Goal: Transaction & Acquisition: Purchase product/service

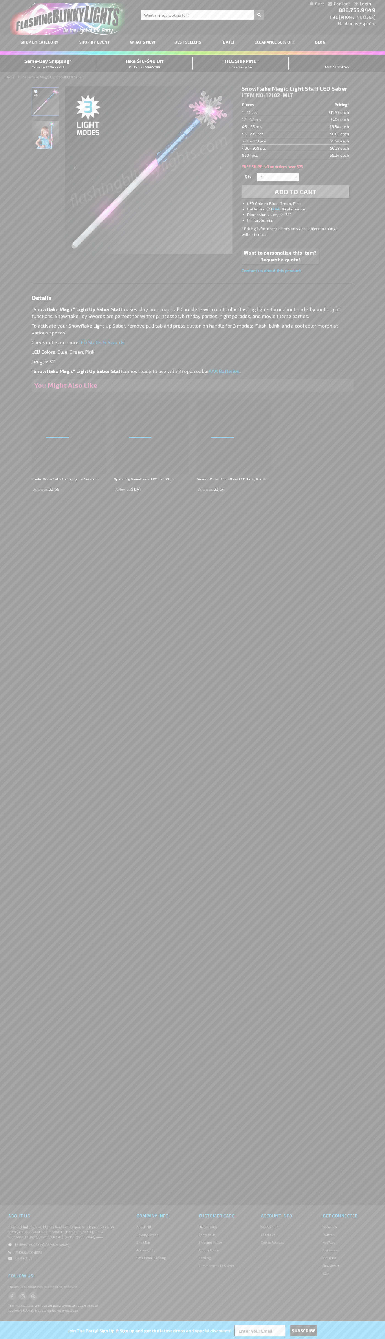
click at [296, 192] on span "Add to Cart" at bounding box center [296, 192] width 42 height 8
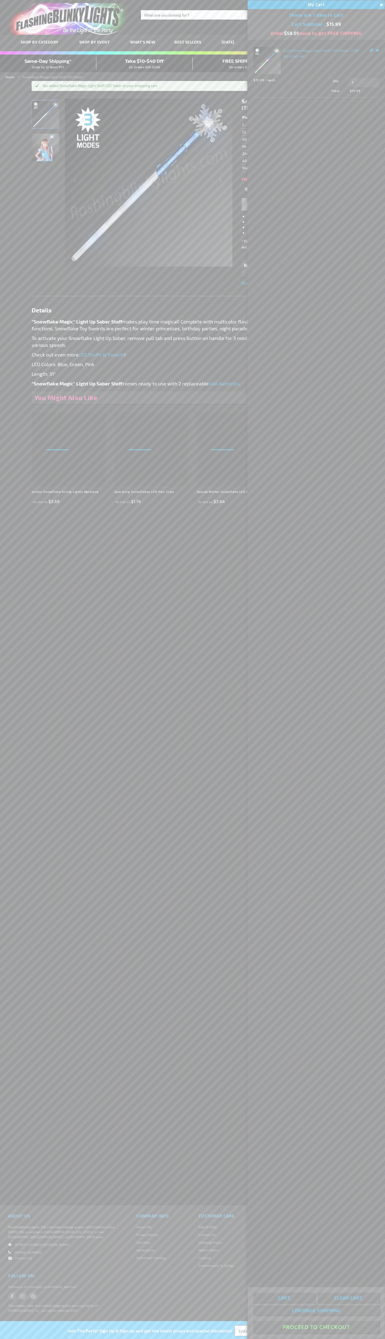
click at [316, 1327] on button "Proceed To Checkout" at bounding box center [316, 1326] width 126 height 12
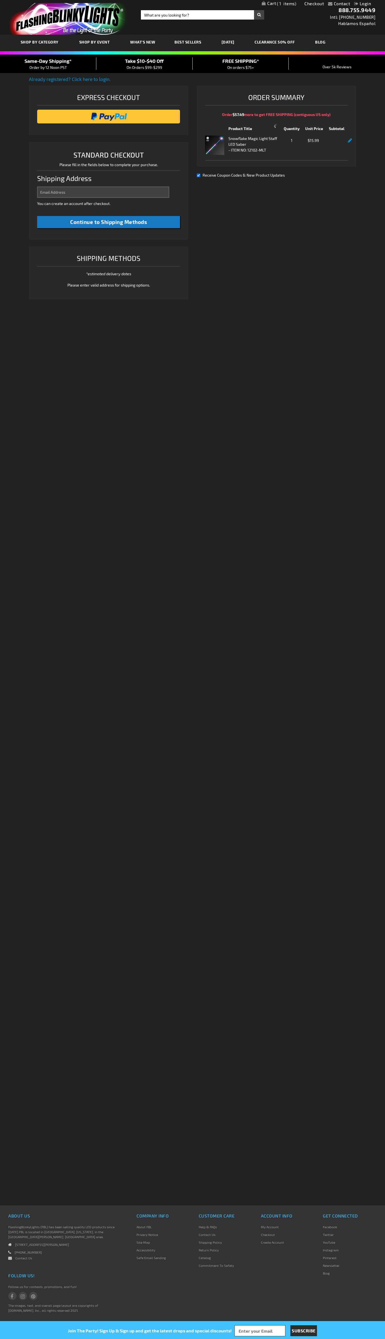
select select "US"
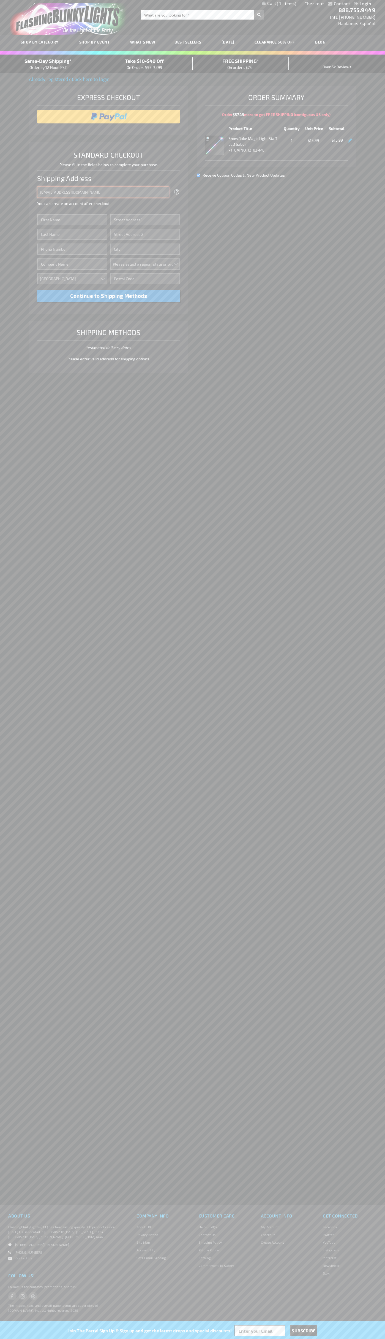
type input "johnsmith005@storebotmail.joonix.net"
type input "John"
type input "4581 Webb Street"
type input "First floor"
type input "pryor"
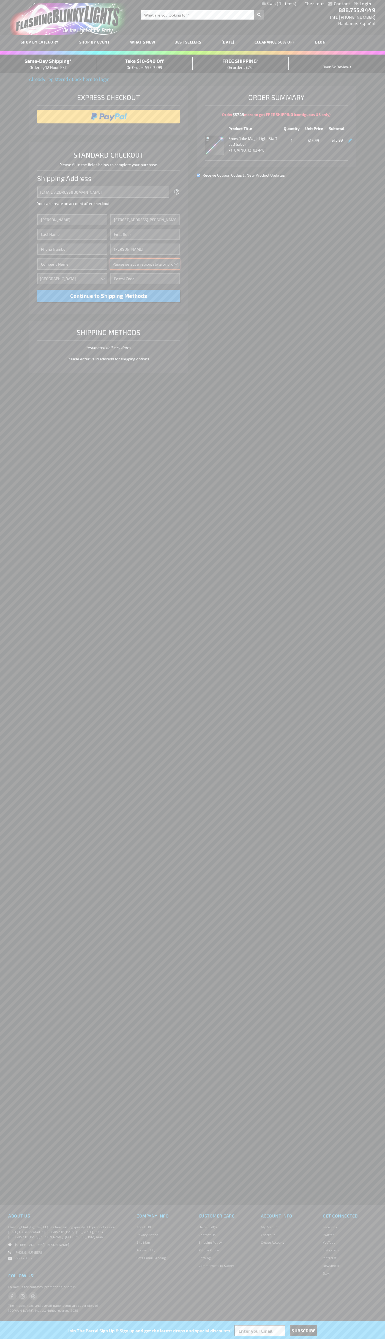
select select "48"
type input "74361"
type input "Smith"
type input "6502530000"
type input "John Smith"
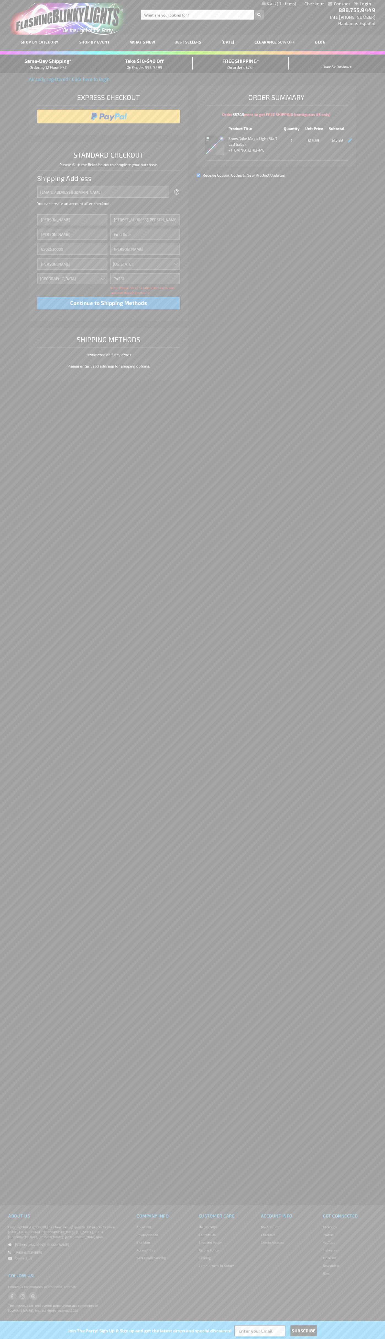
click at [48, 64] on div "Same-Day Shipping* Order by 12 Noon PST" at bounding box center [48, 63] width 96 height 13
click at [109, 117] on input "image" at bounding box center [109, 116] width 138 height 11
